Goal: Information Seeking & Learning: Check status

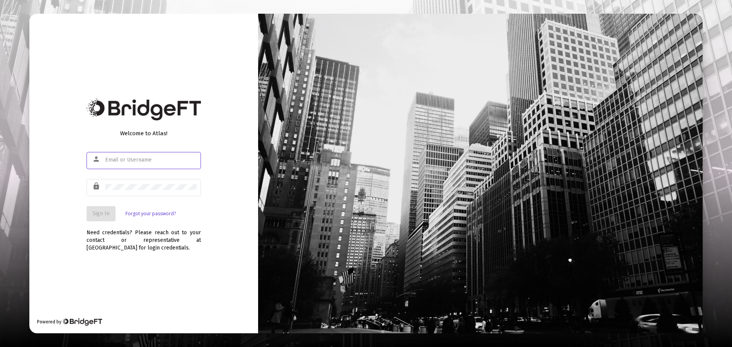
click at [140, 154] on div at bounding box center [151, 160] width 92 height 19
click at [138, 156] on div at bounding box center [151, 160] width 92 height 19
type input "[EMAIL_ADDRESS][DOMAIN_NAME]"
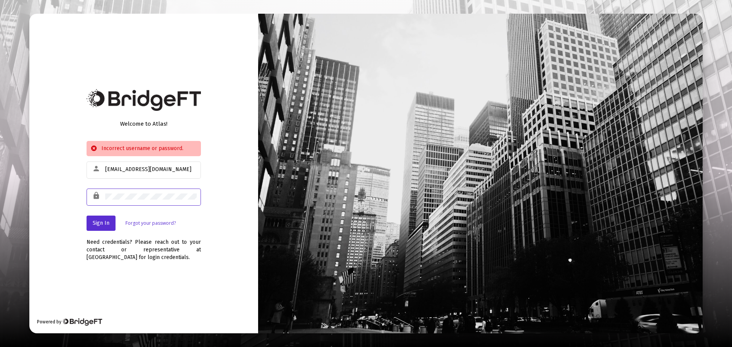
click at [72, 201] on div "Welcome to Atlas! Incorrect username or password. person [EMAIL_ADDRESS][DOMAIN…" at bounding box center [143, 174] width 229 height 320
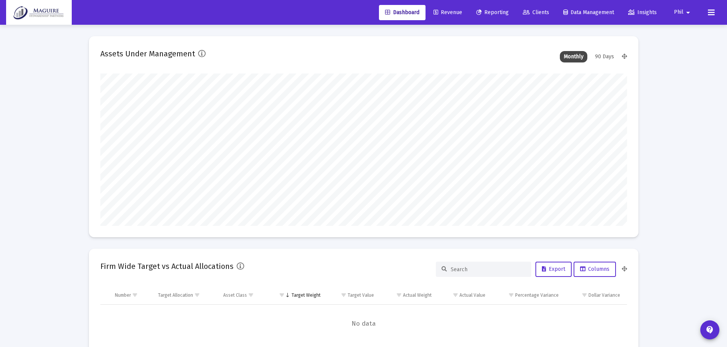
scroll to position [153, 526]
type input "[DATE]"
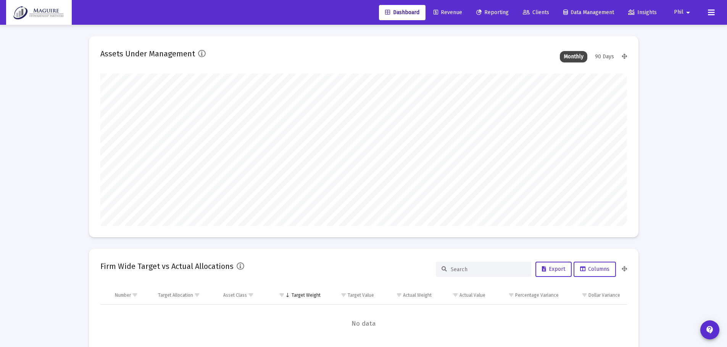
click at [488, 11] on span "Reporting" at bounding box center [492, 12] width 32 height 6
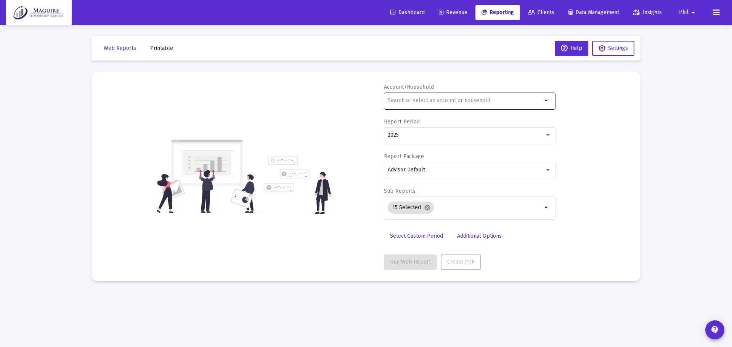
click at [464, 101] on input "text" at bounding box center [465, 101] width 154 height 6
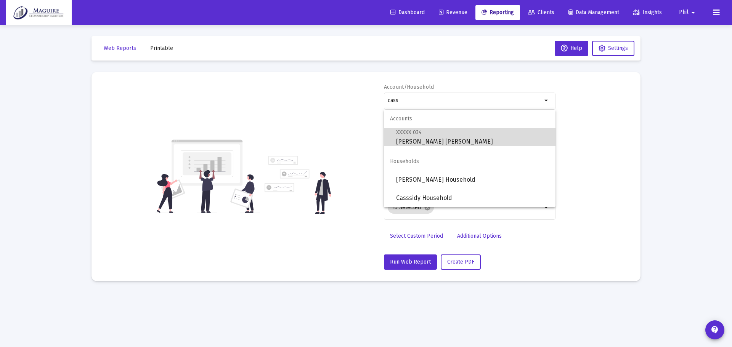
click at [450, 137] on span "XXXXX 034 [PERSON_NAME] [PERSON_NAME]" at bounding box center [472, 137] width 153 height 19
type input "[PERSON_NAME] [PERSON_NAME]"
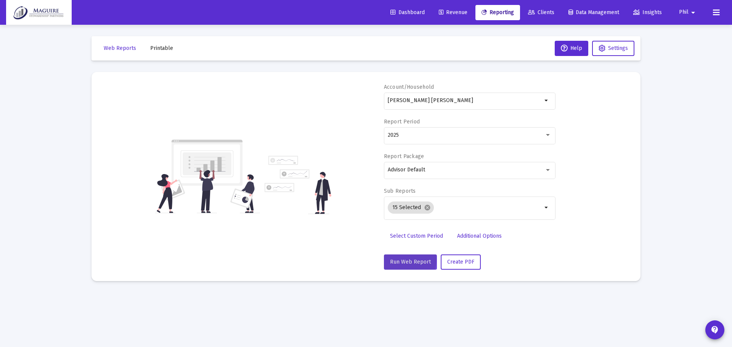
click at [403, 259] on span "Run Web Report" at bounding box center [410, 262] width 41 height 6
select select "View all"
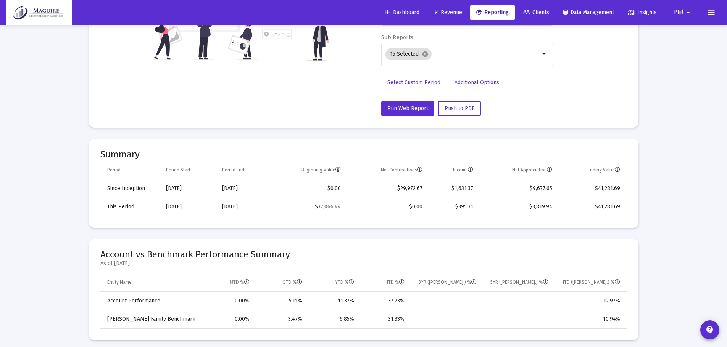
scroll to position [153, 0]
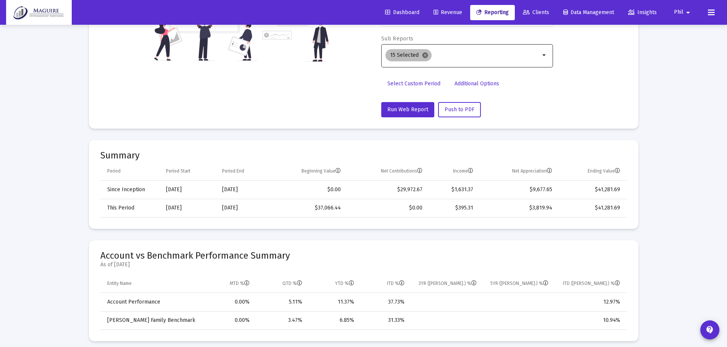
click at [423, 54] on mat-icon "cancel" at bounding box center [424, 55] width 7 height 7
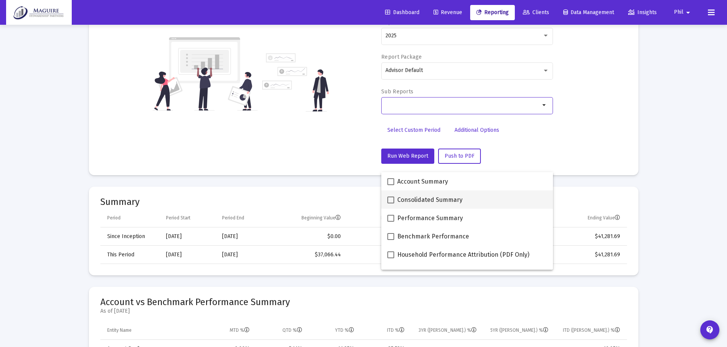
scroll to position [35, 0]
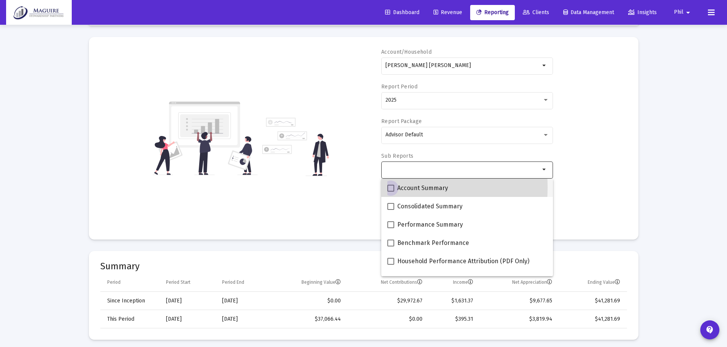
click at [392, 188] on span at bounding box center [390, 188] width 7 height 7
click at [391, 192] on input "Account Summary" at bounding box center [390, 192] width 0 height 0
checkbox input "true"
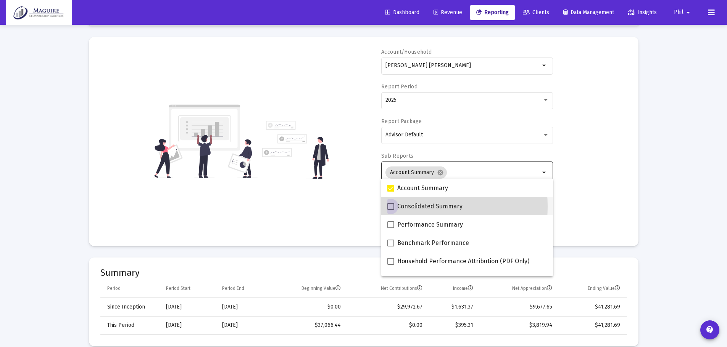
click at [392, 207] on span at bounding box center [390, 206] width 7 height 7
click at [391, 210] on input "Consolidated Summary" at bounding box center [390, 210] width 0 height 0
checkbox input "true"
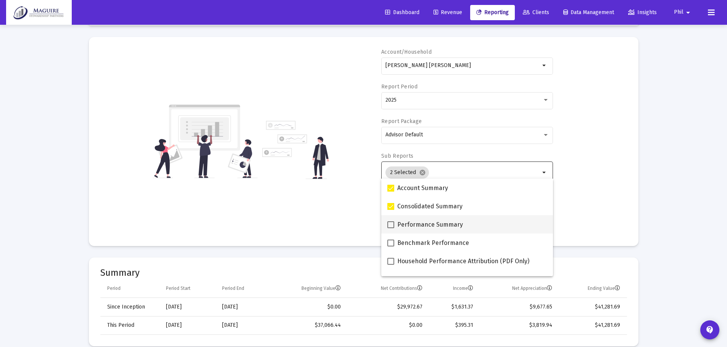
click at [392, 224] on span at bounding box center [390, 225] width 7 height 7
click at [391, 228] on input "Performance Summary" at bounding box center [390, 228] width 0 height 0
checkbox input "true"
click at [390, 242] on span at bounding box center [390, 243] width 7 height 7
click at [390, 247] on input "Benchmark Performance" at bounding box center [390, 247] width 0 height 0
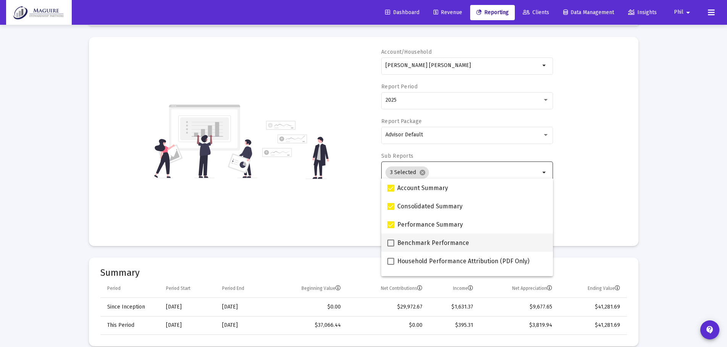
checkbox input "true"
click at [390, 261] on span at bounding box center [390, 261] width 7 height 7
click at [390, 265] on input "Household Performance Attribution (PDF Only)" at bounding box center [390, 265] width 0 height 0
checkbox input "true"
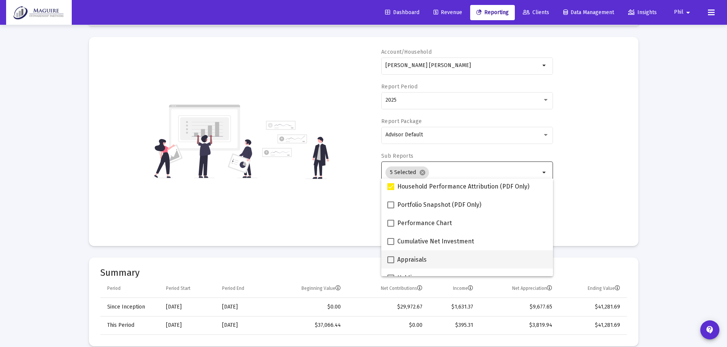
scroll to position [76, 0]
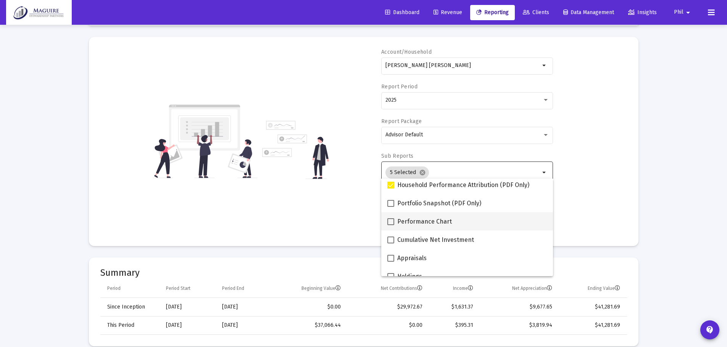
click at [392, 222] on span at bounding box center [390, 222] width 7 height 7
click at [391, 225] on input "Performance Chart" at bounding box center [390, 225] width 0 height 0
checkbox input "true"
click at [391, 207] on span at bounding box center [390, 203] width 7 height 7
click at [391, 207] on input "Portfolio Snapshot (PDF Only)" at bounding box center [390, 207] width 0 height 0
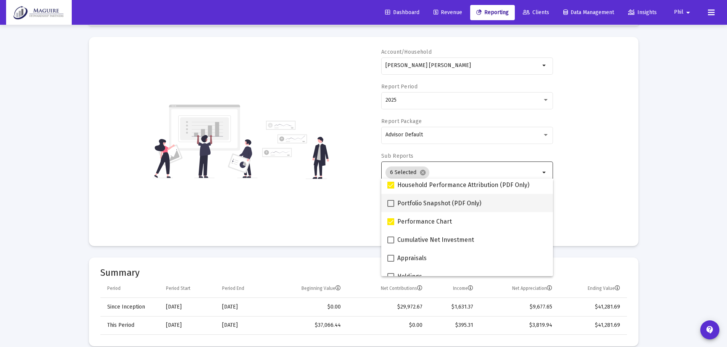
checkbox input "true"
click at [355, 206] on div "Account/[PERSON_NAME] [PERSON_NAME] arrow_drop_down Report Period 2025 Report P…" at bounding box center [363, 141] width 526 height 187
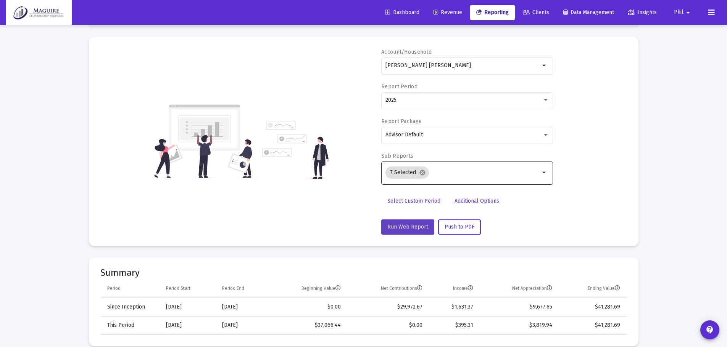
click at [414, 227] on span "Run Web Report" at bounding box center [407, 227] width 41 height 6
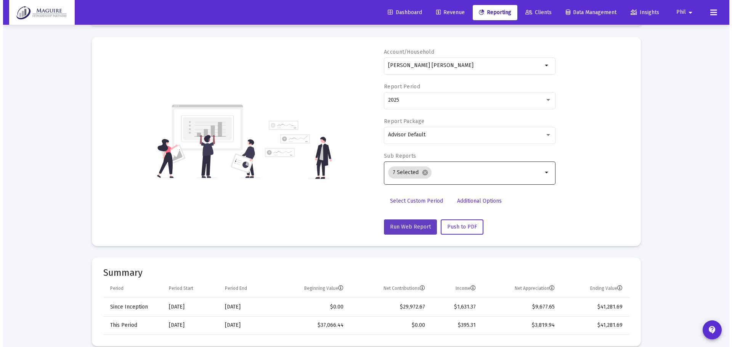
scroll to position [0, 0]
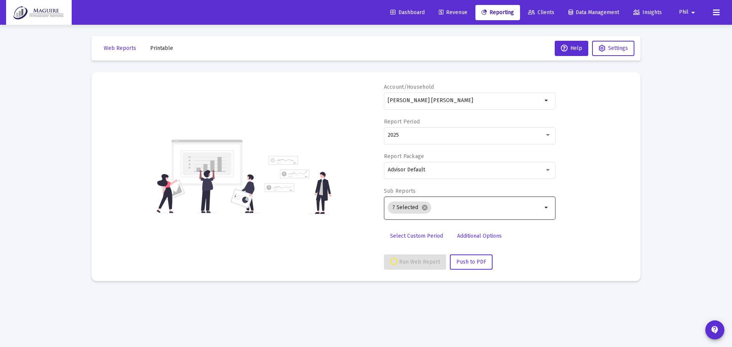
select select "View all"
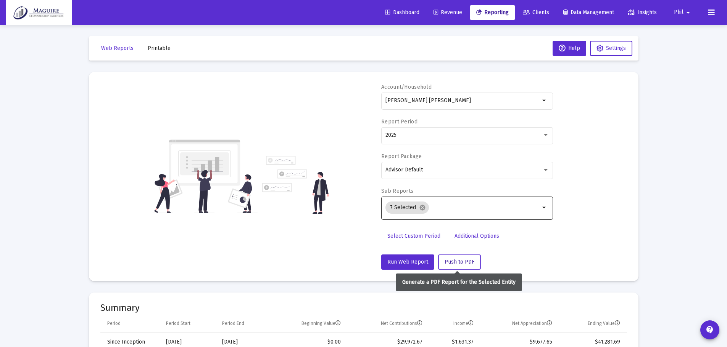
click at [453, 262] on span "Push to PDF" at bounding box center [459, 262] width 30 height 6
click at [162, 48] on span "Printable" at bounding box center [159, 48] width 23 height 6
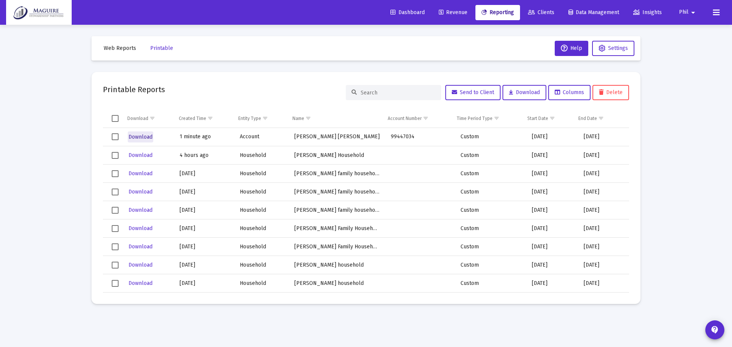
click at [147, 138] on span "Download" at bounding box center [141, 137] width 24 height 6
